Goal: Communication & Community: Answer question/provide support

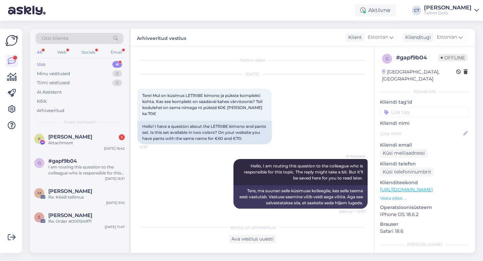
scroll to position [548, 0]
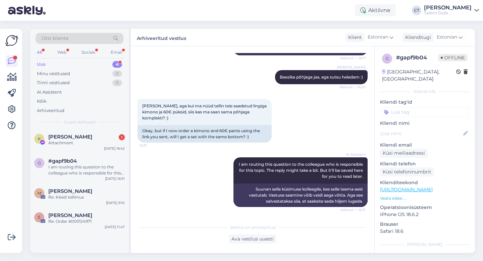
click at [91, 63] on div "Uus 4" at bounding box center [80, 64] width 88 height 9
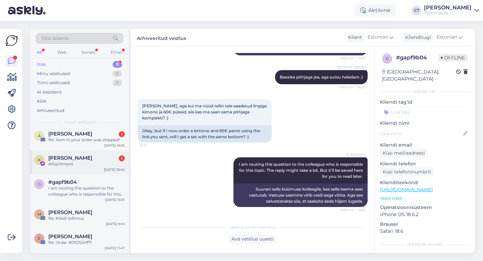
scroll to position [0, 0]
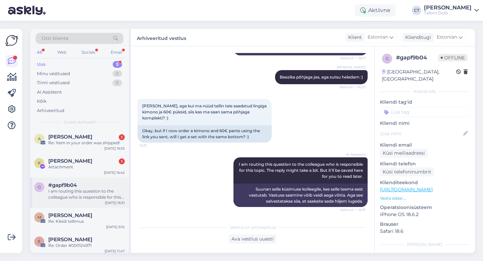
click at [95, 190] on div "I am routing this question to the colleague who is responsible for this topic. …" at bounding box center [86, 194] width 76 height 12
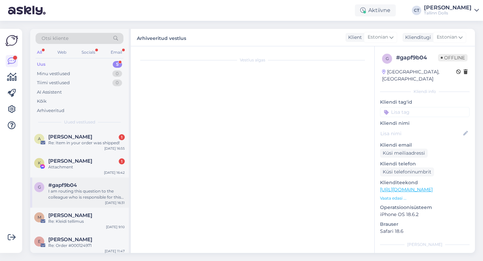
scroll to position [571, 0]
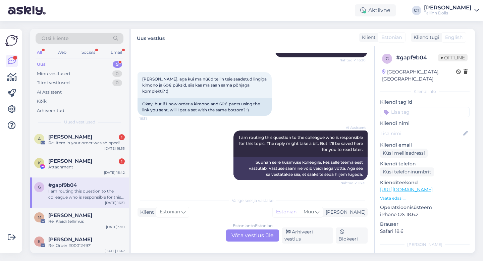
click at [261, 236] on div "Estonian to Estonian Võta vestlus üle" at bounding box center [252, 235] width 53 height 12
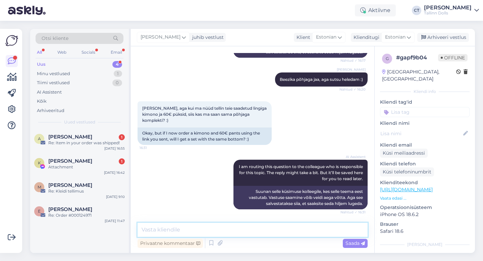
click at [263, 229] on textarea at bounding box center [252, 230] width 230 height 14
type textarea "Jep :)"
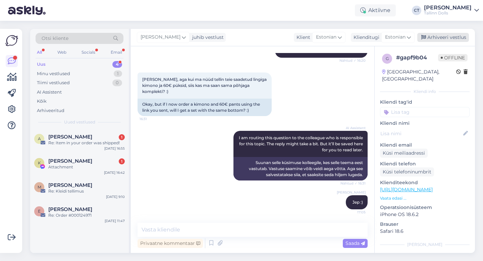
click at [461, 37] on div "Arhiveeri vestlus" at bounding box center [443, 37] width 52 height 9
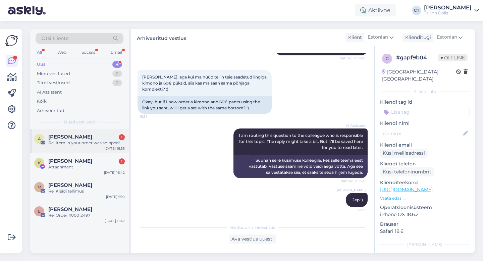
click at [85, 138] on div "[PERSON_NAME] 1" at bounding box center [86, 137] width 76 height 6
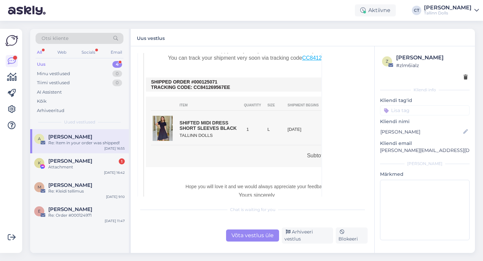
scroll to position [170, 0]
drag, startPoint x: 442, startPoint y: 153, endPoint x: 380, endPoint y: 149, distance: 62.1
click at [380, 149] on p "[PERSON_NAME][EMAIL_ADDRESS][DOMAIN_NAME]" at bounding box center [425, 150] width 90 height 7
copy p "[PERSON_NAME][EMAIL_ADDRESS][DOMAIN_NAME]"
click at [250, 238] on div "Võta vestlus üle" at bounding box center [252, 235] width 53 height 12
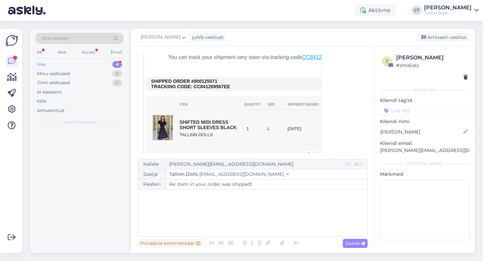
scroll to position [18, 0]
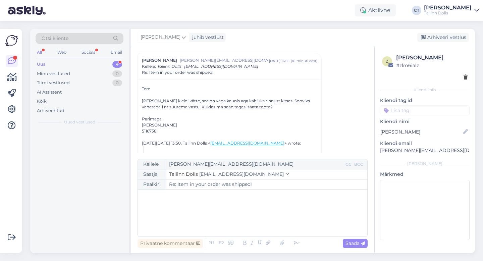
click at [262, 212] on div "﻿" at bounding box center [252, 213] width 223 height 40
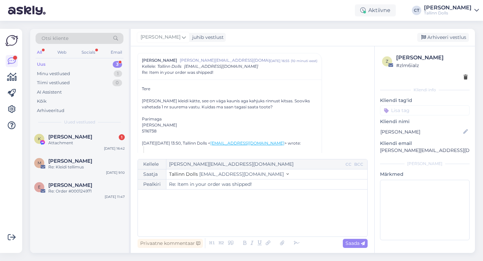
scroll to position [46, 0]
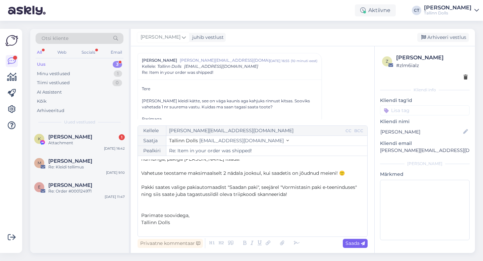
click at [358, 244] on span "Saada" at bounding box center [354, 243] width 19 height 6
type input "Re: Re: Item in your order was shipped!"
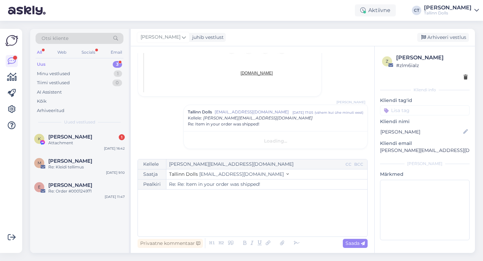
scroll to position [0, 0]
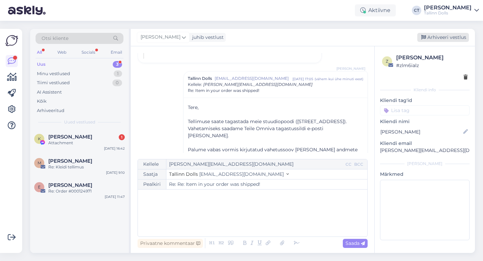
click at [442, 33] on div "Arhiveeri vestlus" at bounding box center [443, 37] width 52 height 9
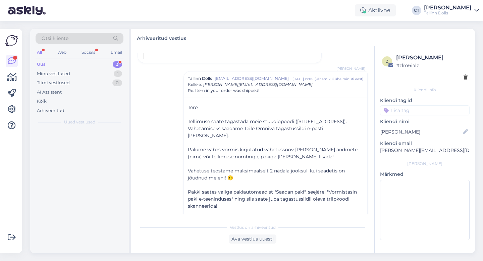
scroll to position [453, 0]
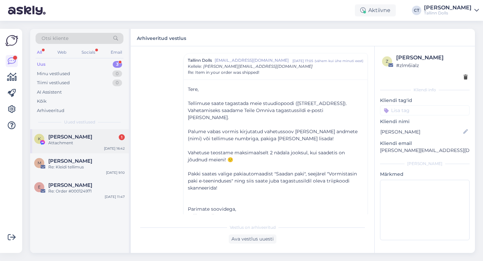
click at [82, 147] on div "K [PERSON_NAME] 1 Attachment [DATE] 16:42" at bounding box center [79, 141] width 99 height 24
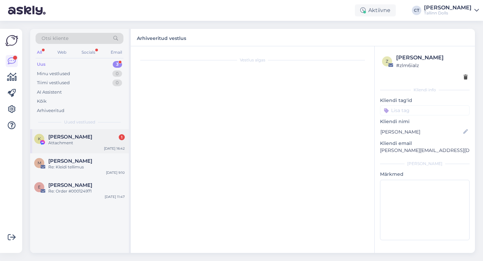
scroll to position [205, 0]
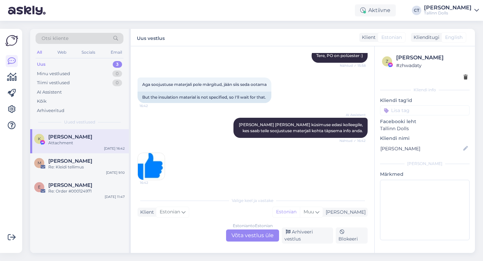
click at [235, 236] on div "Estonian to Estonian Võta vestlus üle" at bounding box center [252, 235] width 53 height 12
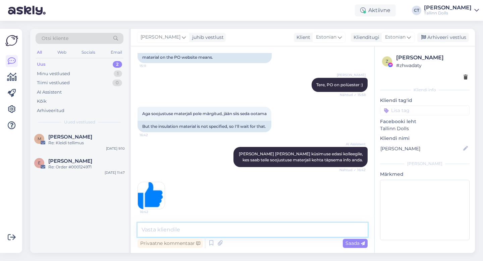
click at [242, 229] on textarea at bounding box center [252, 230] width 230 height 14
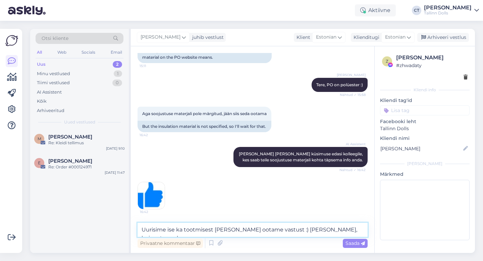
scroll to position [188, 0]
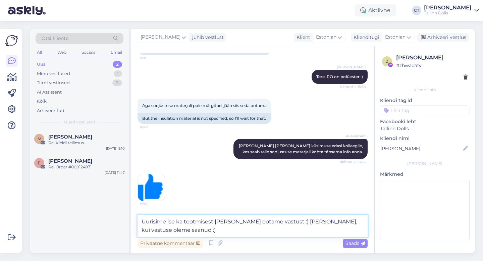
type textarea "Uurisime ise ka tootmisest [PERSON_NAME] ootame vastust :) [PERSON_NAME], kui v…"
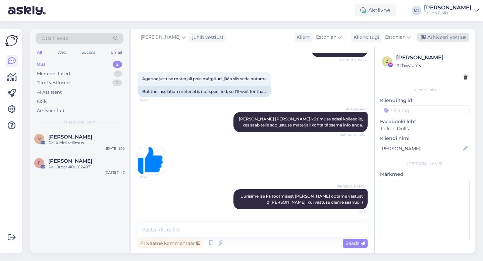
click at [462, 39] on div "Arhiveeri vestlus" at bounding box center [443, 37] width 52 height 9
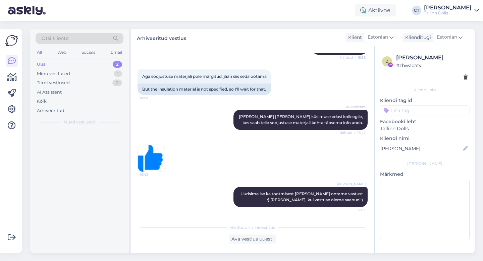
scroll to position [217, 0]
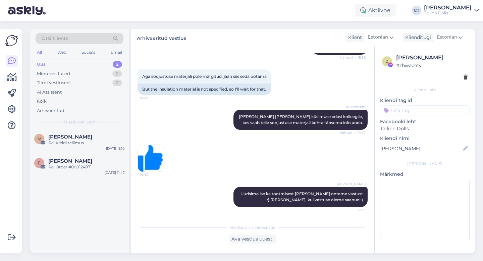
click at [155, 113] on div "AI Assistent [PERSON_NAME] [PERSON_NAME] küsimuse edasi kolleegile, kes saab te…" at bounding box center [252, 119] width 230 height 35
click at [84, 40] on div "Otsi kliente" at bounding box center [80, 38] width 88 height 11
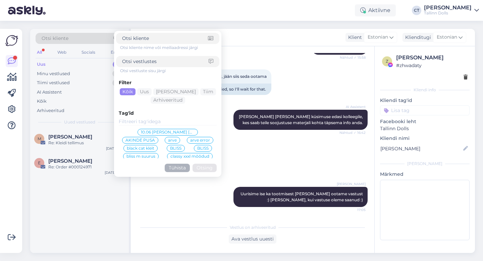
type input "[EMAIL_ADDRESS][DOMAIN_NAME]"
click button "Otsing" at bounding box center [204, 168] width 24 height 8
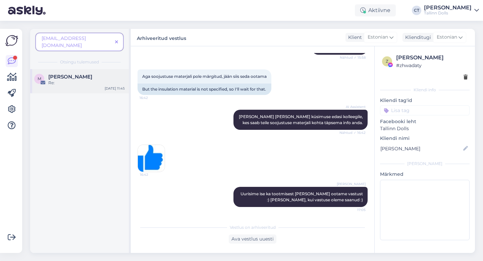
click at [89, 80] on div "Re:" at bounding box center [86, 83] width 76 height 6
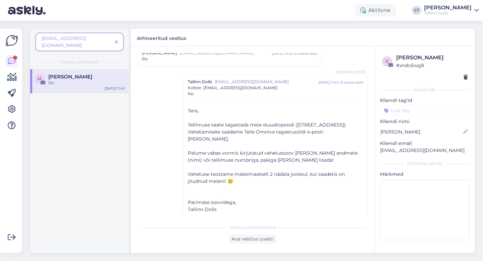
scroll to position [0, 0]
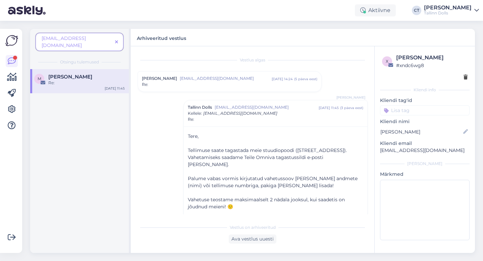
click at [235, 76] on span "[EMAIL_ADDRESS][DOMAIN_NAME]" at bounding box center [226, 78] width 92 height 6
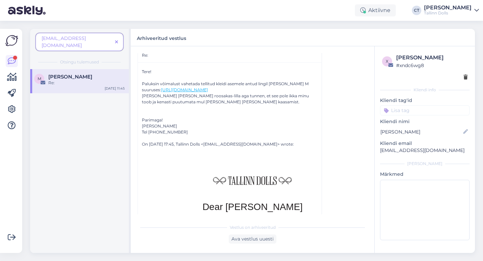
scroll to position [36, 0]
click at [115, 40] on icon at bounding box center [116, 42] width 3 height 5
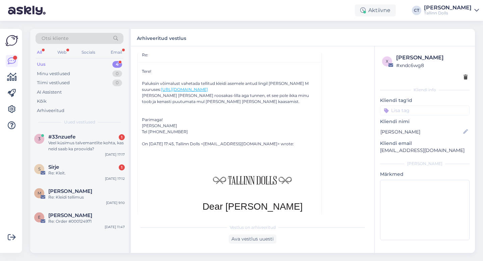
click at [60, 63] on div "Uus 4" at bounding box center [80, 64] width 88 height 9
click at [72, 139] on span "#33nzuefe" at bounding box center [61, 137] width 27 height 6
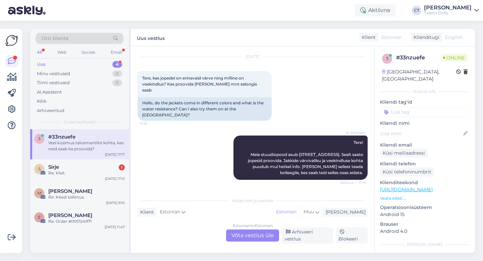
scroll to position [17, 0]
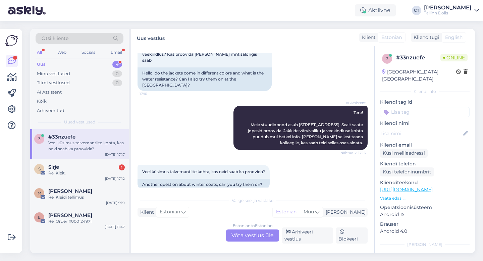
click at [259, 239] on div "Estonian to Estonian Võta vestlus üle" at bounding box center [252, 235] width 53 height 12
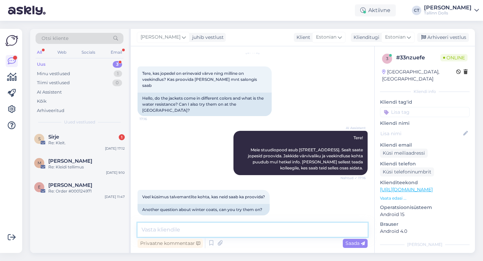
click at [263, 227] on textarea at bounding box center [252, 230] width 230 height 14
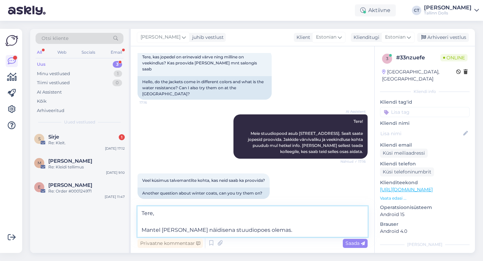
scroll to position [47, 0]
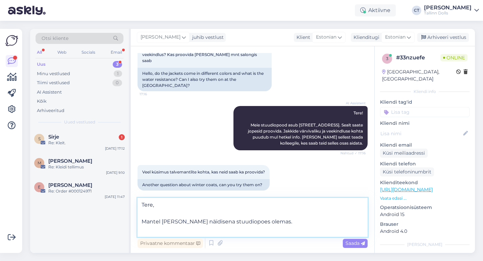
click at [289, 225] on textarea "Tere, Mantel [PERSON_NAME] näidisena stuudiopoes olemas." at bounding box center [252, 217] width 230 height 39
type textarea "Tere, Mantel [PERSON_NAME] näidisena stuudiopoes olemas ja saab proovida :)"
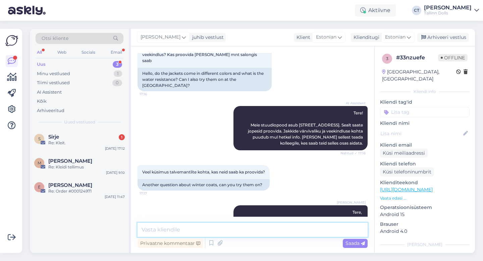
scroll to position [69, 0]
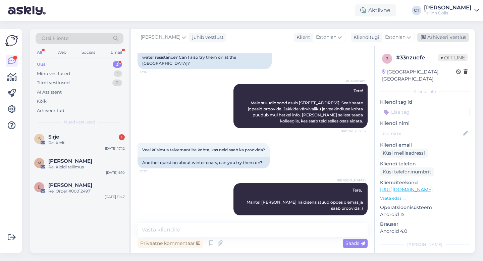
click at [444, 38] on div "Arhiveeri vestlus" at bounding box center [443, 37] width 52 height 9
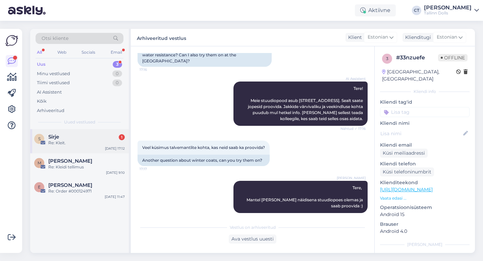
click at [101, 136] on div "Sirje 1" at bounding box center [86, 137] width 76 height 6
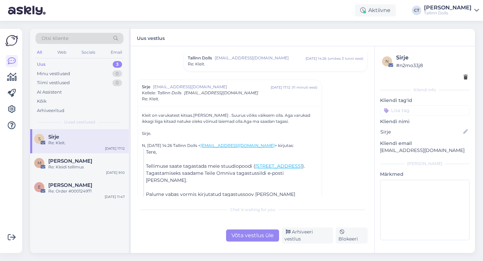
scroll to position [46, 0]
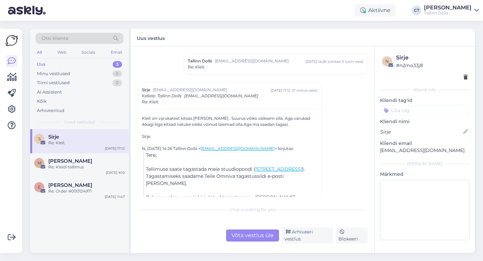
click at [248, 69] on div "Re: Kleit." at bounding box center [275, 67] width 175 height 6
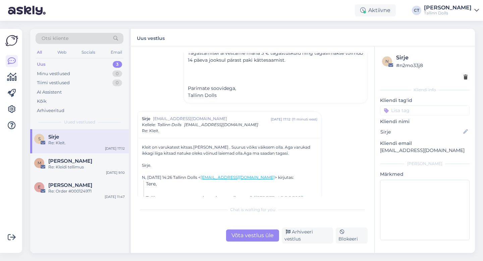
scroll to position [201, 0]
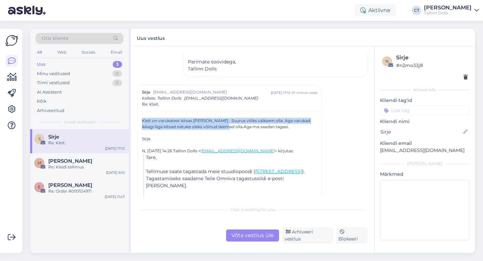
drag, startPoint x: 139, startPoint y: 113, endPoint x: 221, endPoint y: 120, distance: 82.4
click at [221, 120] on div "Kleit on varukatest kitsas.[PERSON_NAME] . Suurus võiks väiksem olla. Aga varuk…" at bounding box center [229, 204] width 183 height 187
copy div "Kleit on varukatest kitsas.[PERSON_NAME] . Suurus võiks väiksem olla. Aga varuk…"
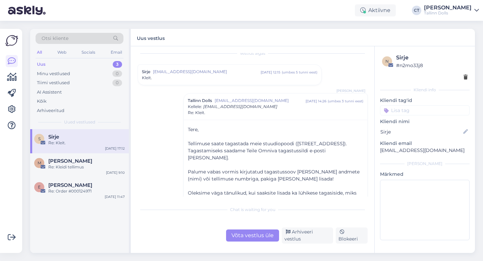
scroll to position [0, 0]
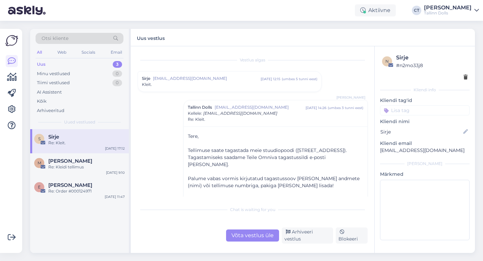
click at [198, 82] on div "Kleit." at bounding box center [229, 84] width 175 height 6
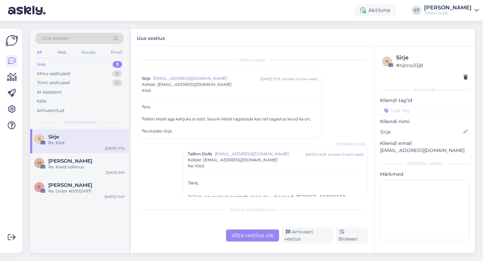
scroll to position [7, 0]
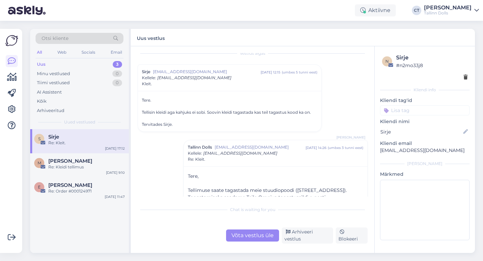
click at [252, 241] on div "Võta vestlus üle" at bounding box center [252, 235] width 53 height 12
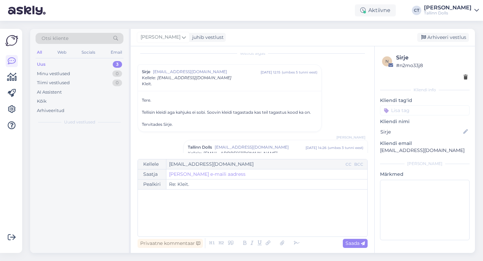
scroll to position [273, 0]
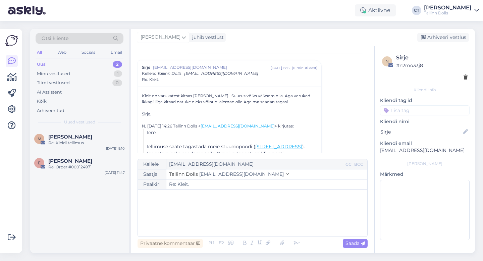
click at [248, 217] on div "﻿" at bounding box center [252, 213] width 223 height 40
click at [357, 249] on div "Vestlus algas Sirje [EMAIL_ADDRESS][DOMAIN_NAME] [DATE] 12:15 ( umbes 5 tunni e…" at bounding box center [252, 149] width 243 height 206
click at [357, 243] on span "Saada" at bounding box center [354, 243] width 19 height 6
type input "Re: Re: Kleit."
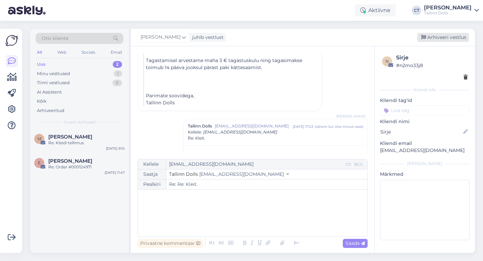
click at [443, 37] on div "Arhiveeri vestlus" at bounding box center [443, 37] width 52 height 9
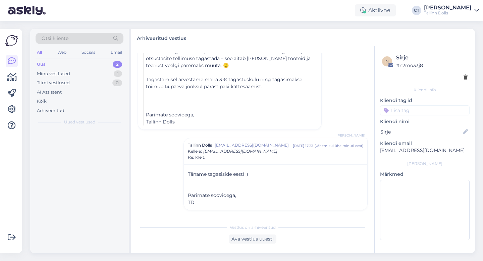
scroll to position [403, 0]
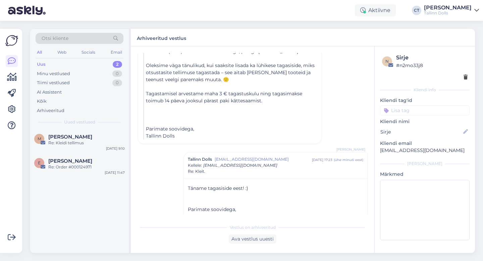
click at [67, 38] on span "Otsi kliente" at bounding box center [55, 38] width 27 height 7
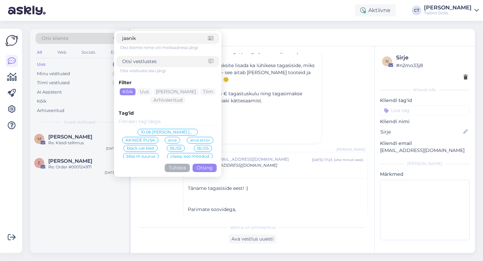
type input "jaanika"
click button "Otsing" at bounding box center [204, 168] width 24 height 8
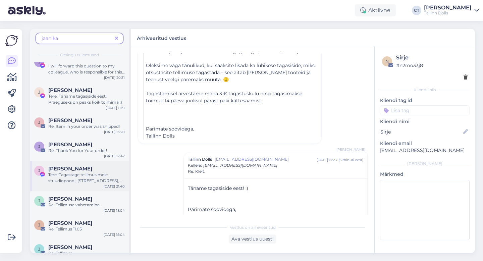
scroll to position [0, 0]
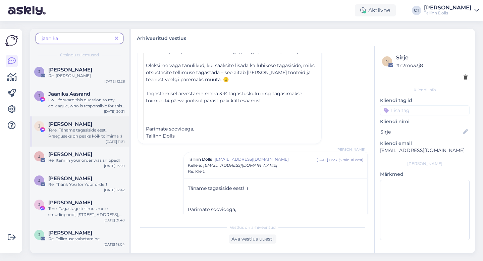
click at [95, 131] on div "Tere, Täname tagasiside eest! Praeguseks on peaks kõik toimima :)" at bounding box center [86, 133] width 76 height 12
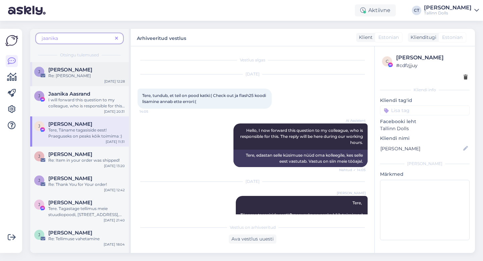
click at [85, 81] on div "J [PERSON_NAME] Re: [PERSON_NAME] [DATE] 12:28" at bounding box center [79, 74] width 99 height 24
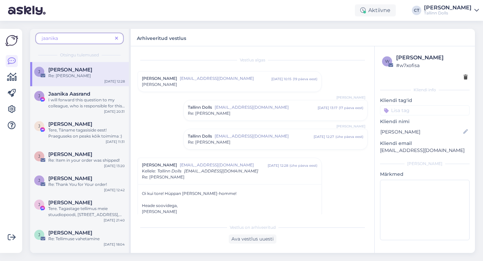
click at [213, 80] on span "[EMAIL_ADDRESS][DOMAIN_NAME]" at bounding box center [226, 78] width 92 height 6
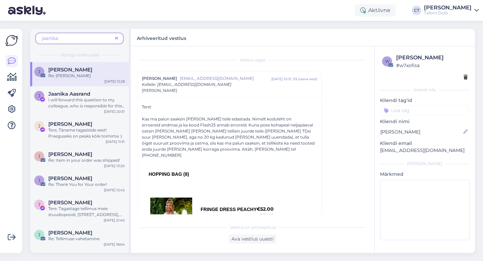
click at [347, 100] on div "Vestlus algas [PERSON_NAME] [EMAIL_ADDRESS][DOMAIN_NAME] [DATE] 10:15 ( 19 päev…" at bounding box center [255, 133] width 236 height 161
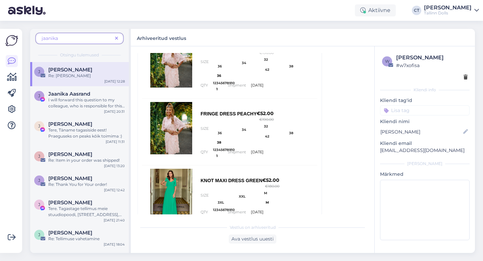
scroll to position [152, 0]
